Goal: Task Accomplishment & Management: Complete application form

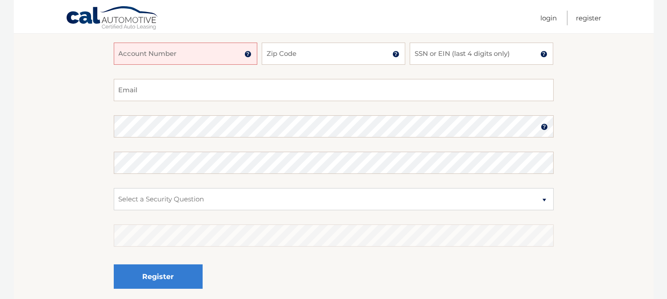
scroll to position [124, 0]
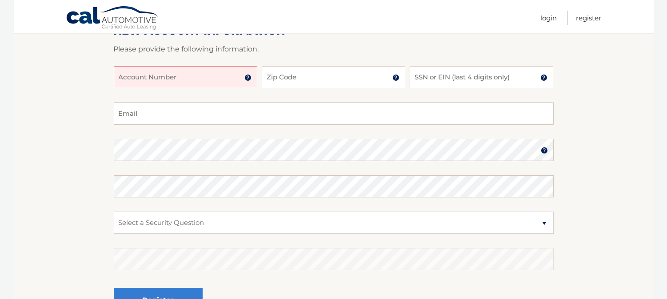
click at [103, 19] on link "Cal Automotive" at bounding box center [112, 19] width 93 height 26
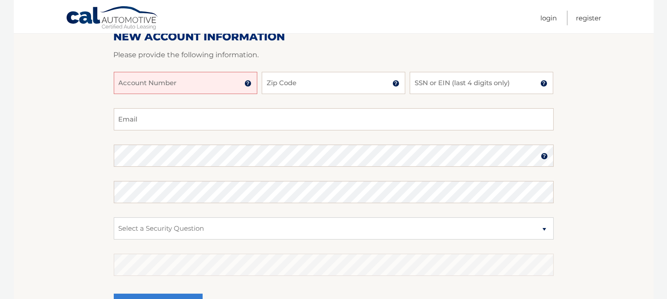
scroll to position [148, 0]
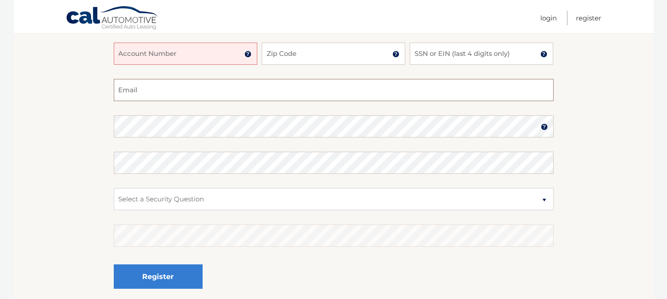
click at [212, 95] on input "Email" at bounding box center [334, 90] width 440 height 22
click at [204, 60] on input "Account Number" at bounding box center [185, 54] width 143 height 22
click at [294, 50] on input "Zip Code" at bounding box center [333, 54] width 143 height 22
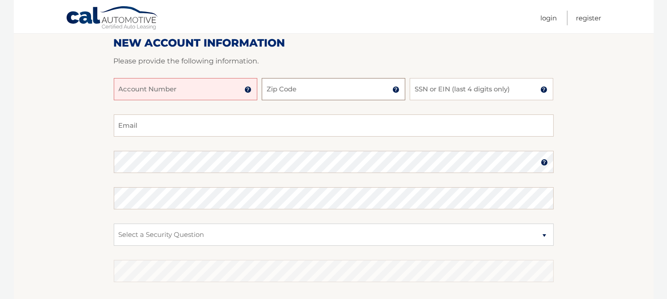
scroll to position [75, 0]
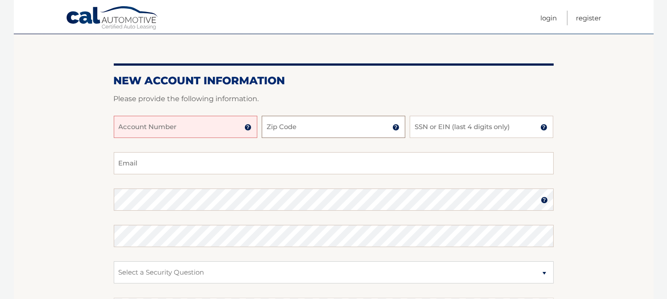
click at [332, 123] on input "Zip Code" at bounding box center [333, 127] width 143 height 22
click at [320, 89] on form "New Account Information Please provide the following information. Account Numbe…" at bounding box center [334, 227] width 440 height 307
click at [302, 126] on input "Zip Code" at bounding box center [333, 127] width 143 height 22
click at [162, 127] on input "Account Number" at bounding box center [185, 127] width 143 height 22
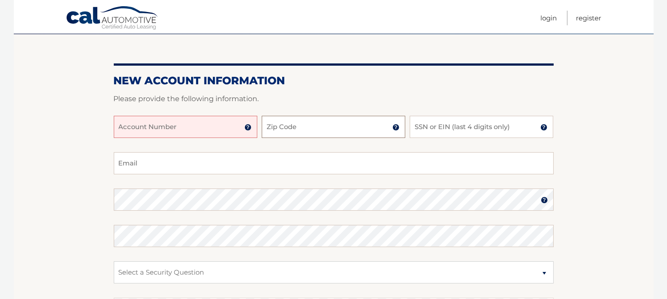
click at [331, 129] on input "Zip Code" at bounding box center [333, 127] width 143 height 22
click at [195, 128] on input "Account Number" at bounding box center [185, 127] width 143 height 22
click at [303, 125] on input "Zip Code" at bounding box center [333, 127] width 143 height 22
click at [194, 127] on input "Account Number" at bounding box center [185, 127] width 143 height 22
click at [321, 130] on input "Zip Code" at bounding box center [333, 127] width 143 height 22
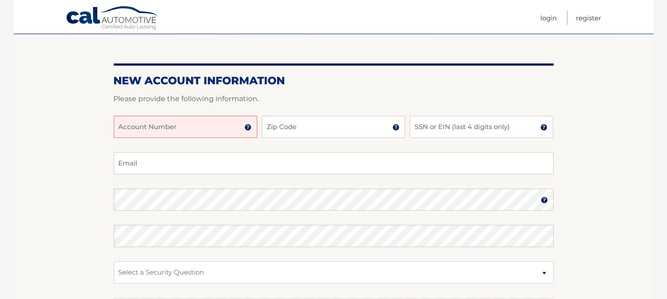
click at [228, 127] on input "Account Number" at bounding box center [185, 127] width 143 height 22
click at [306, 127] on input "Zip Code" at bounding box center [333, 127] width 143 height 22
click at [439, 126] on input "SSN or EIN (last 4 digits only)" at bounding box center [480, 127] width 143 height 22
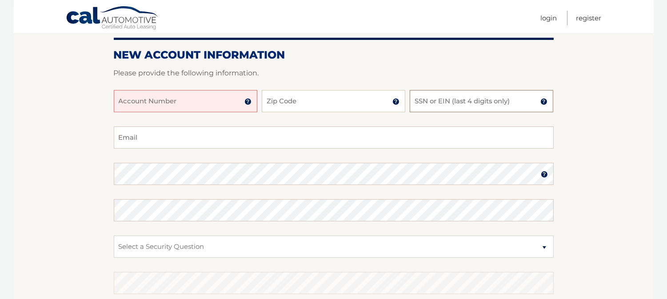
scroll to position [124, 0]
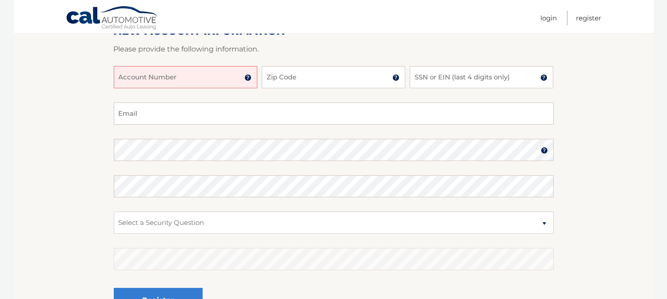
click at [174, 68] on input "Account Number" at bounding box center [185, 77] width 143 height 22
click at [326, 58] on div at bounding box center [334, 61] width 440 height 11
click at [287, 86] on input "Zip Code" at bounding box center [333, 77] width 143 height 22
click at [433, 80] on input "SSN or EIN (last 4 digits only)" at bounding box center [480, 77] width 143 height 22
click at [321, 107] on input "Email" at bounding box center [334, 114] width 440 height 22
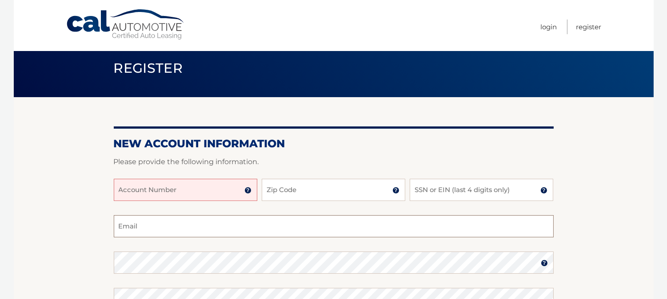
scroll to position [0, 0]
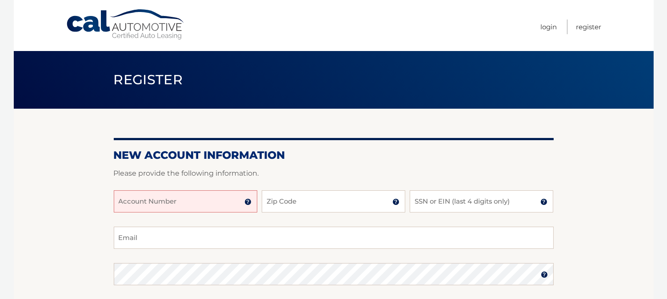
click at [365, 149] on h2 "New Account Information" at bounding box center [334, 155] width 440 height 13
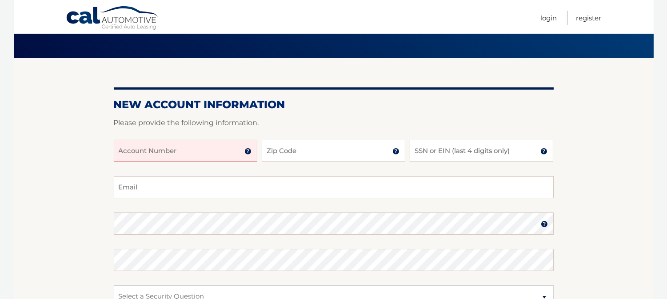
scroll to position [99, 0]
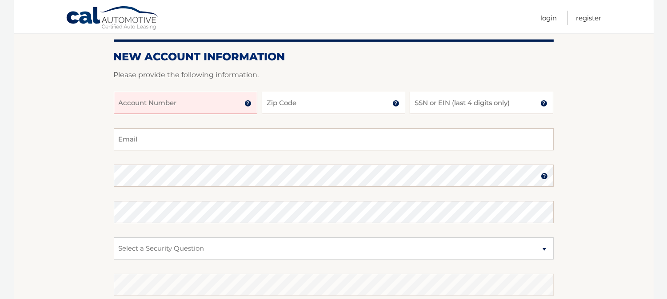
click at [164, 104] on input "Account Number" at bounding box center [185, 103] width 143 height 22
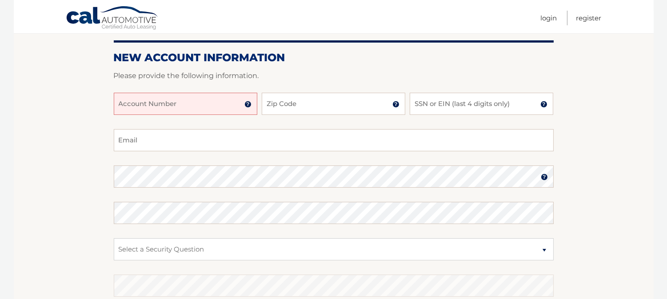
scroll to position [99, 0]
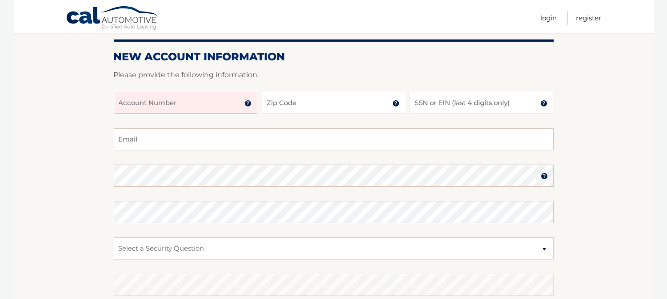
click at [194, 105] on input "Account Number" at bounding box center [185, 103] width 143 height 22
